Goal: Check status: Check status

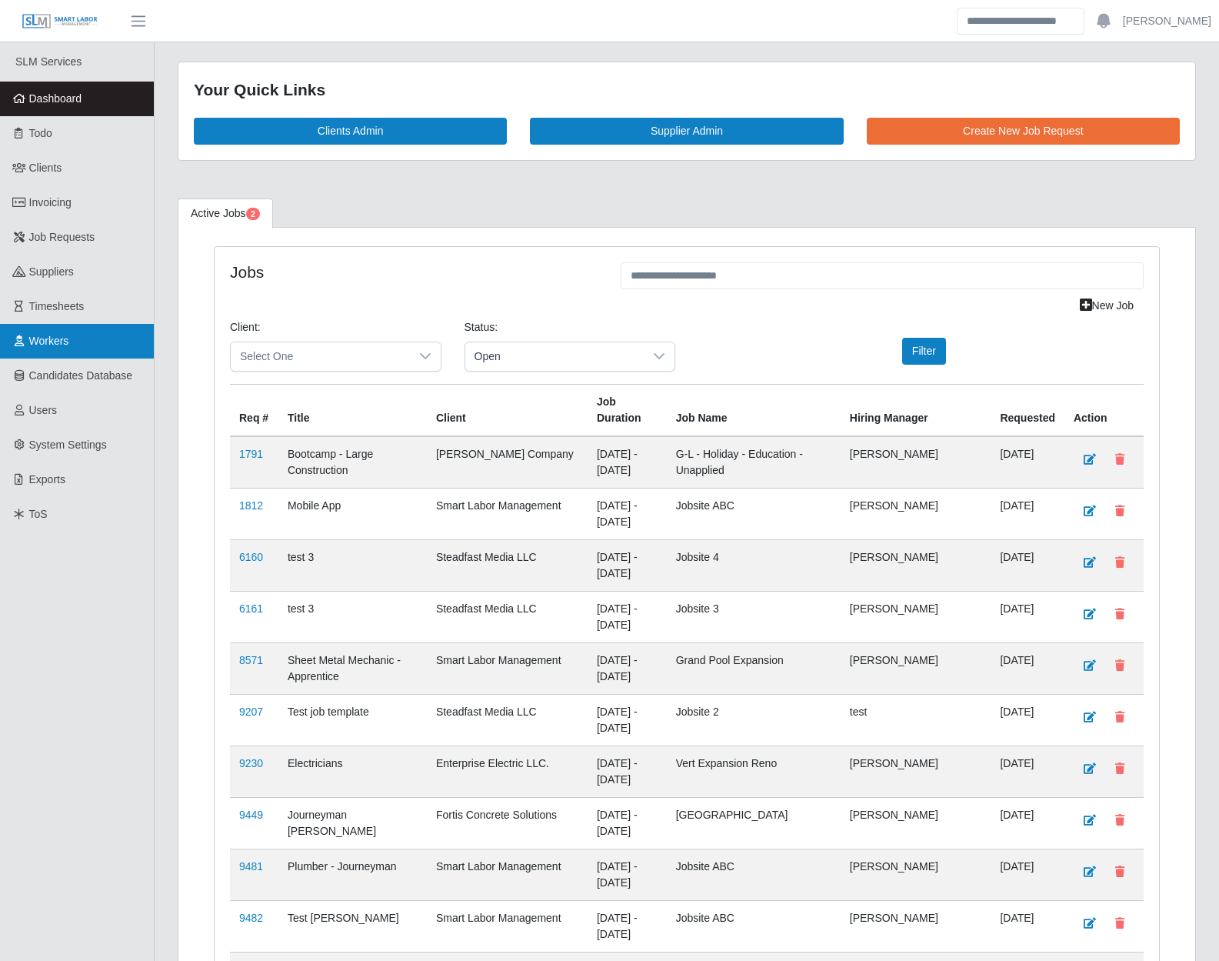
click at [32, 348] on link "Workers" at bounding box center [77, 341] width 154 height 35
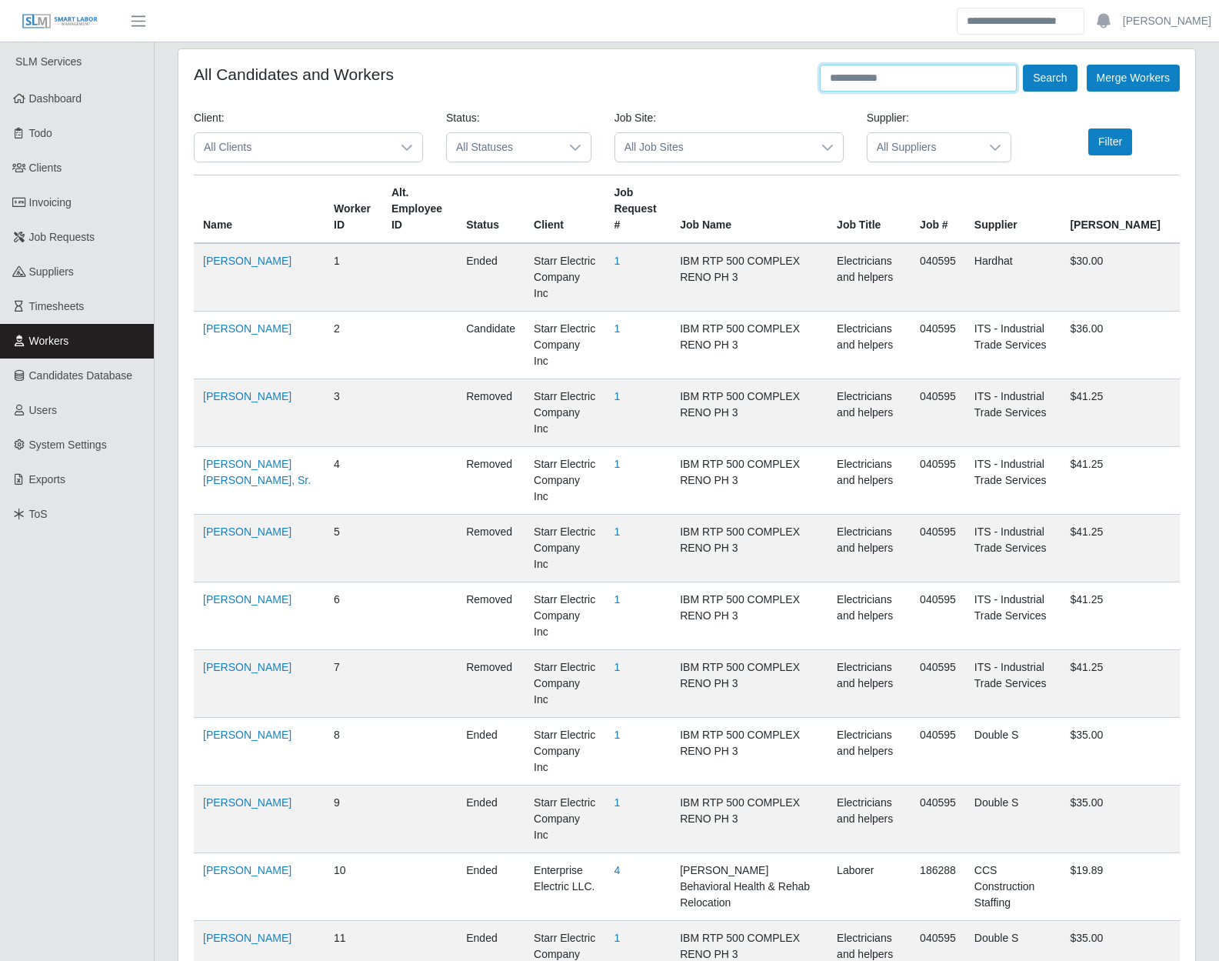
click at [918, 86] on input "text" at bounding box center [918, 78] width 197 height 27
type input "**********"
click at [1023, 65] on button "Search" at bounding box center [1050, 78] width 54 height 27
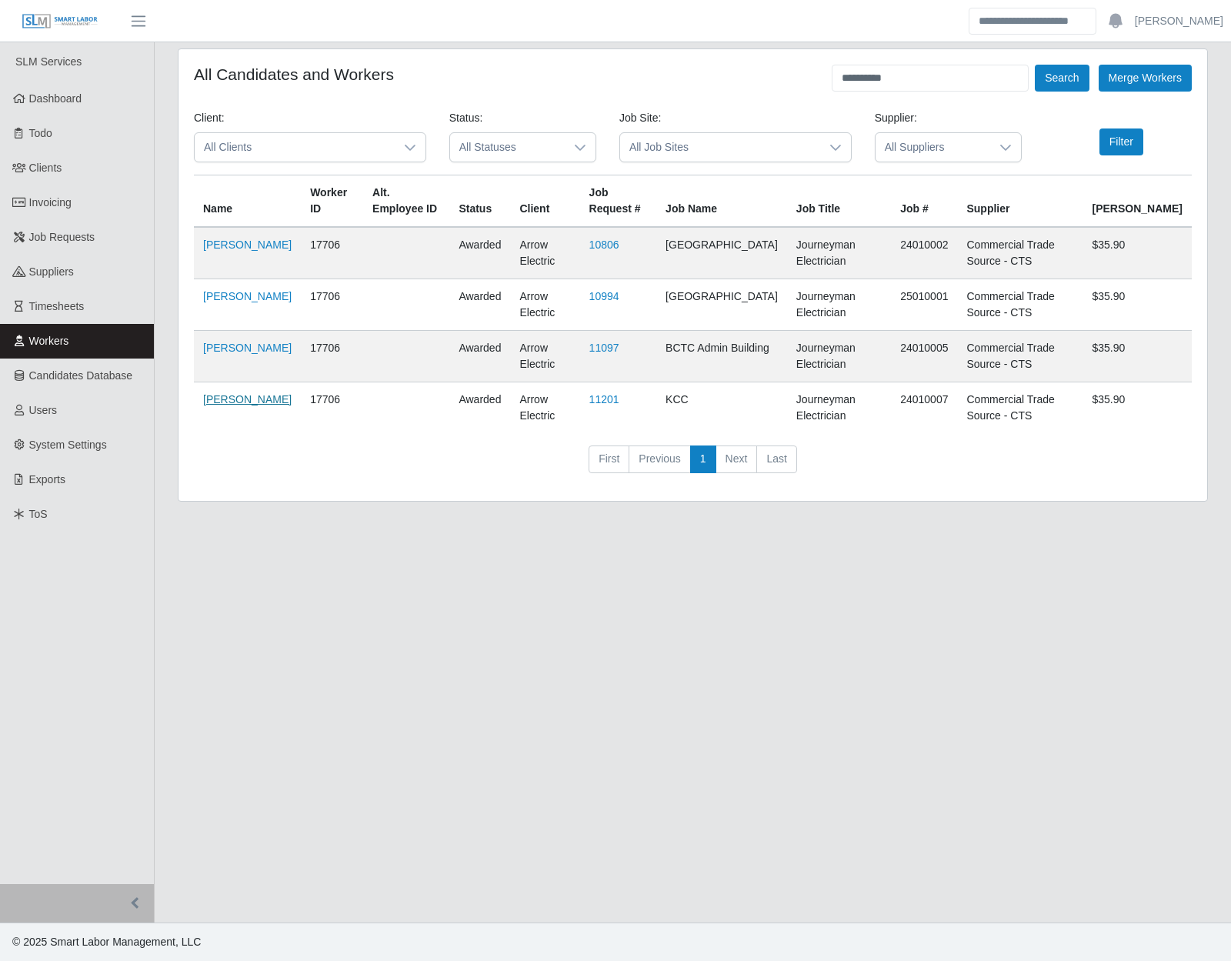
click at [215, 405] on link "Luke Riley" at bounding box center [247, 399] width 88 height 12
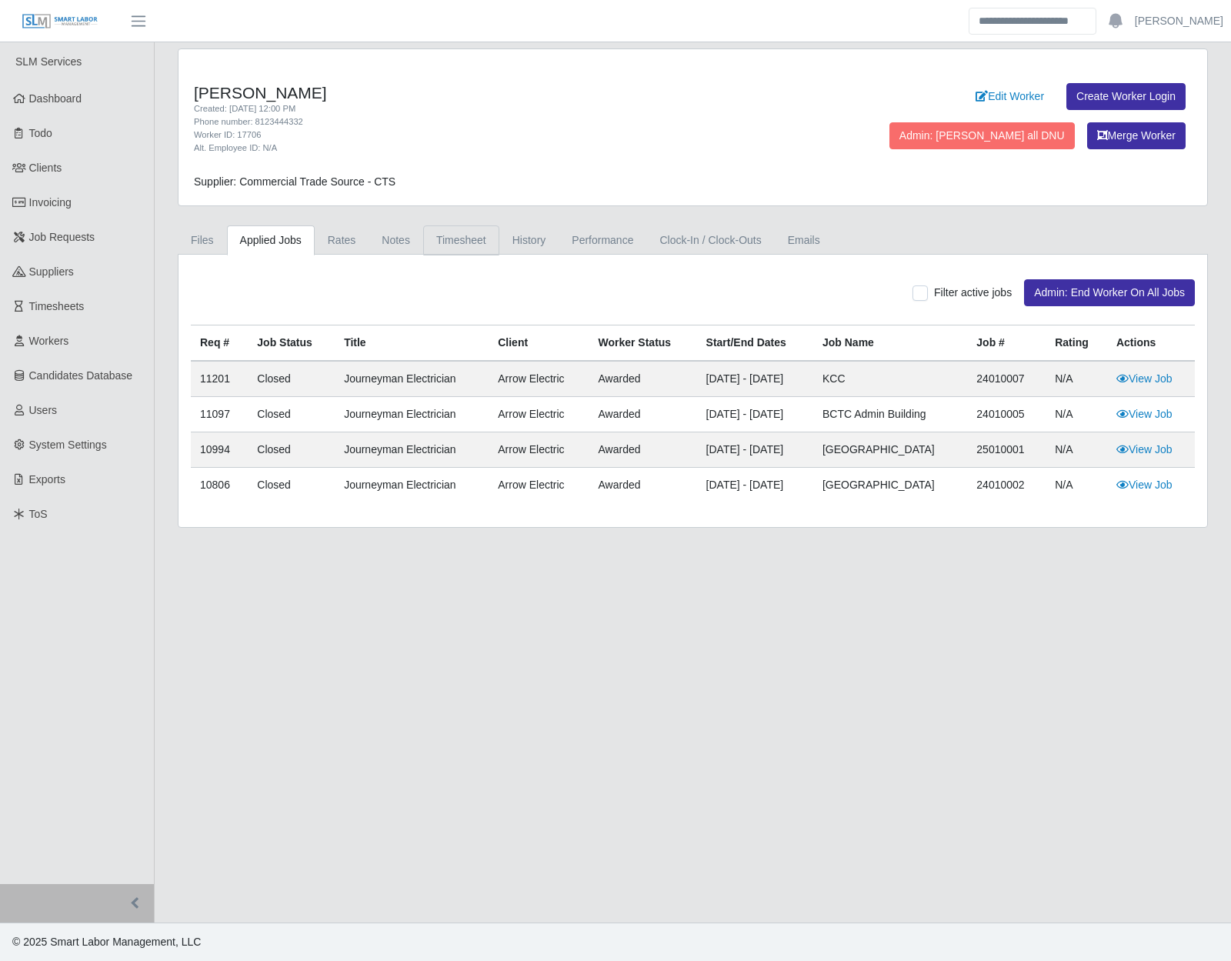
click at [458, 237] on link "Timesheet" at bounding box center [461, 240] width 76 height 30
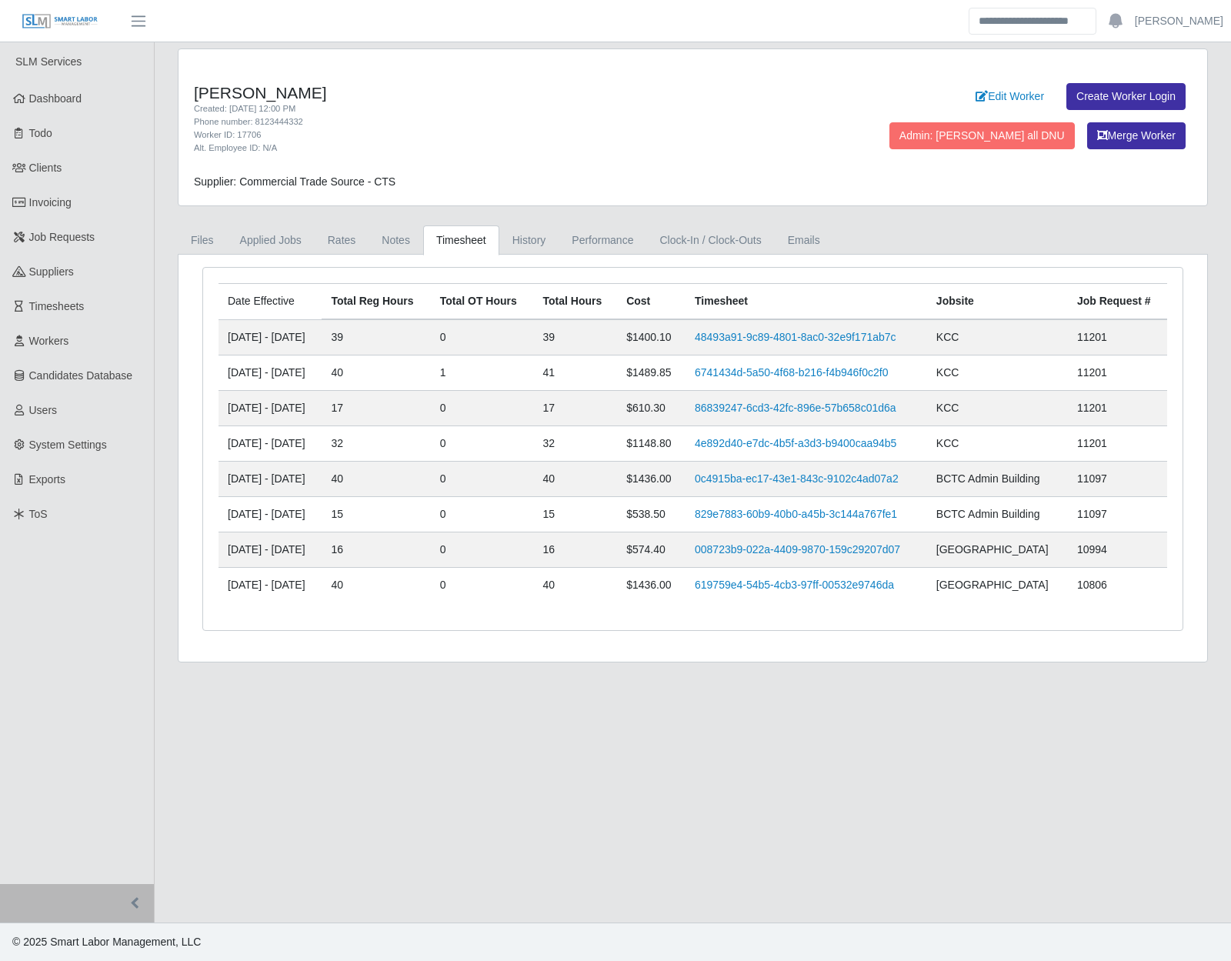
click at [446, 812] on main "[PERSON_NAME] Created: [DATE] 12:00 PM Phone number: 8123444332 Worker ID: 1770…" at bounding box center [693, 482] width 1076 height 880
